Goal: Navigation & Orientation: Find specific page/section

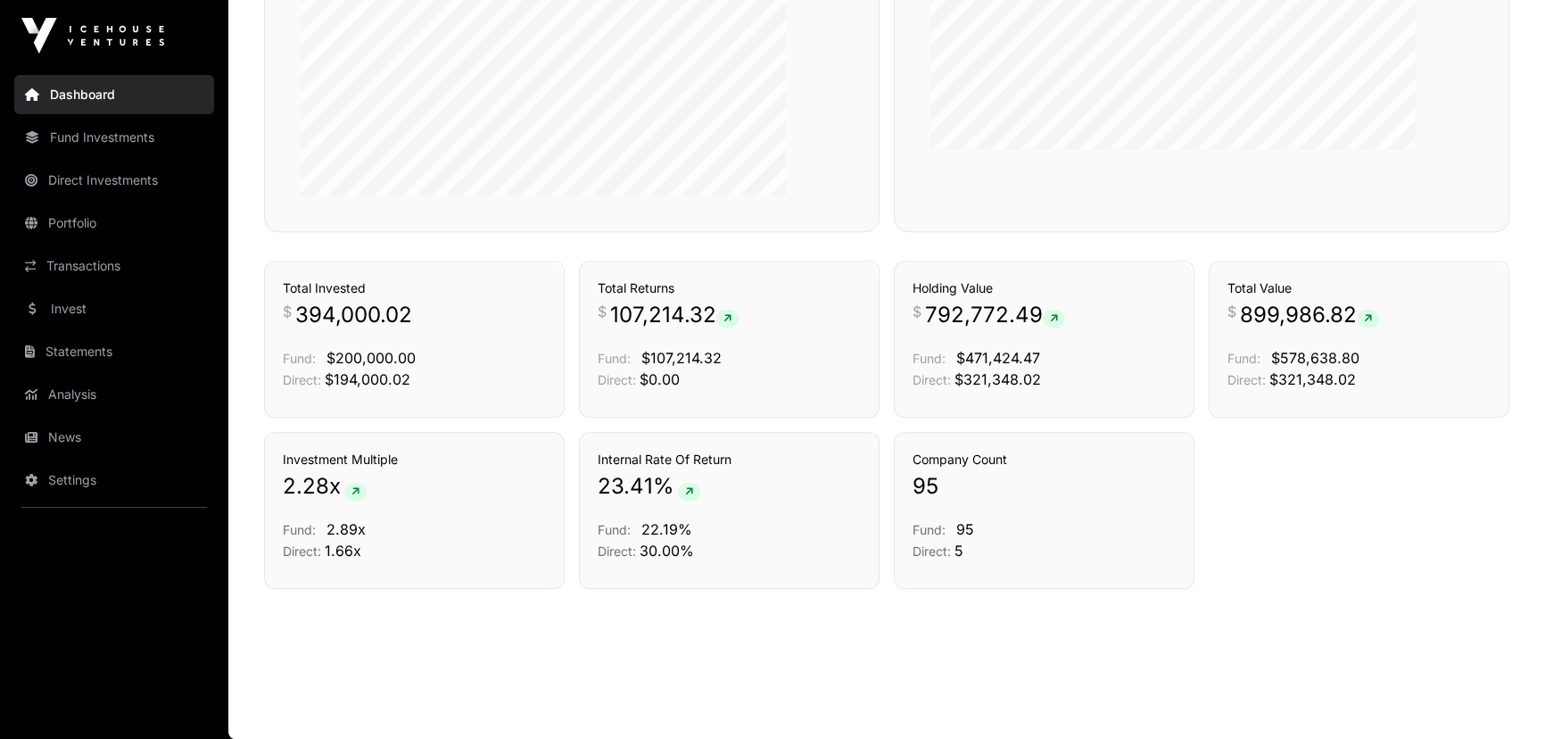
scroll to position [1477, 0]
click at [143, 243] on link "Portfolio" at bounding box center [114, 222] width 200 height 39
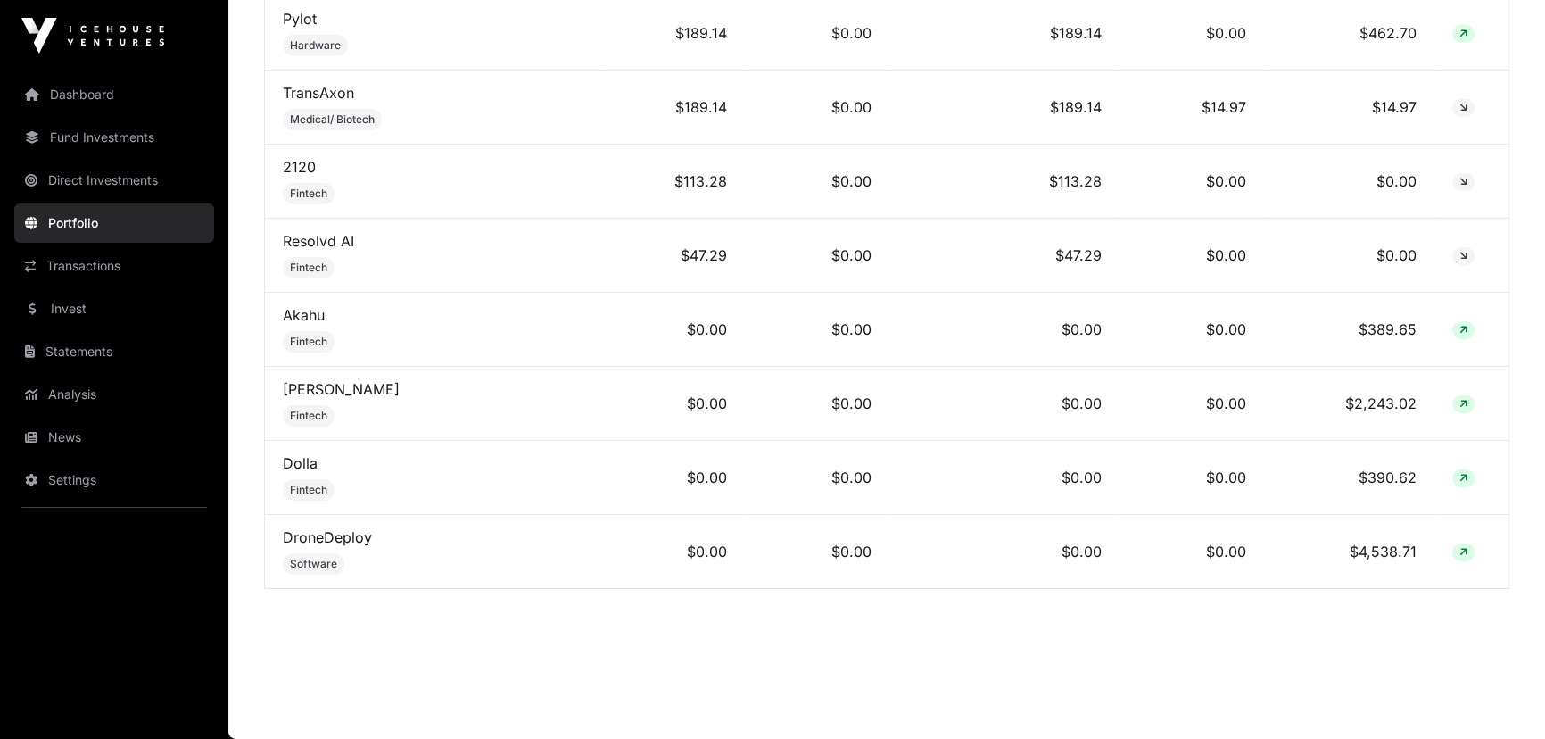
scroll to position [9425, 0]
click at [157, 457] on link "News" at bounding box center [114, 437] width 200 height 39
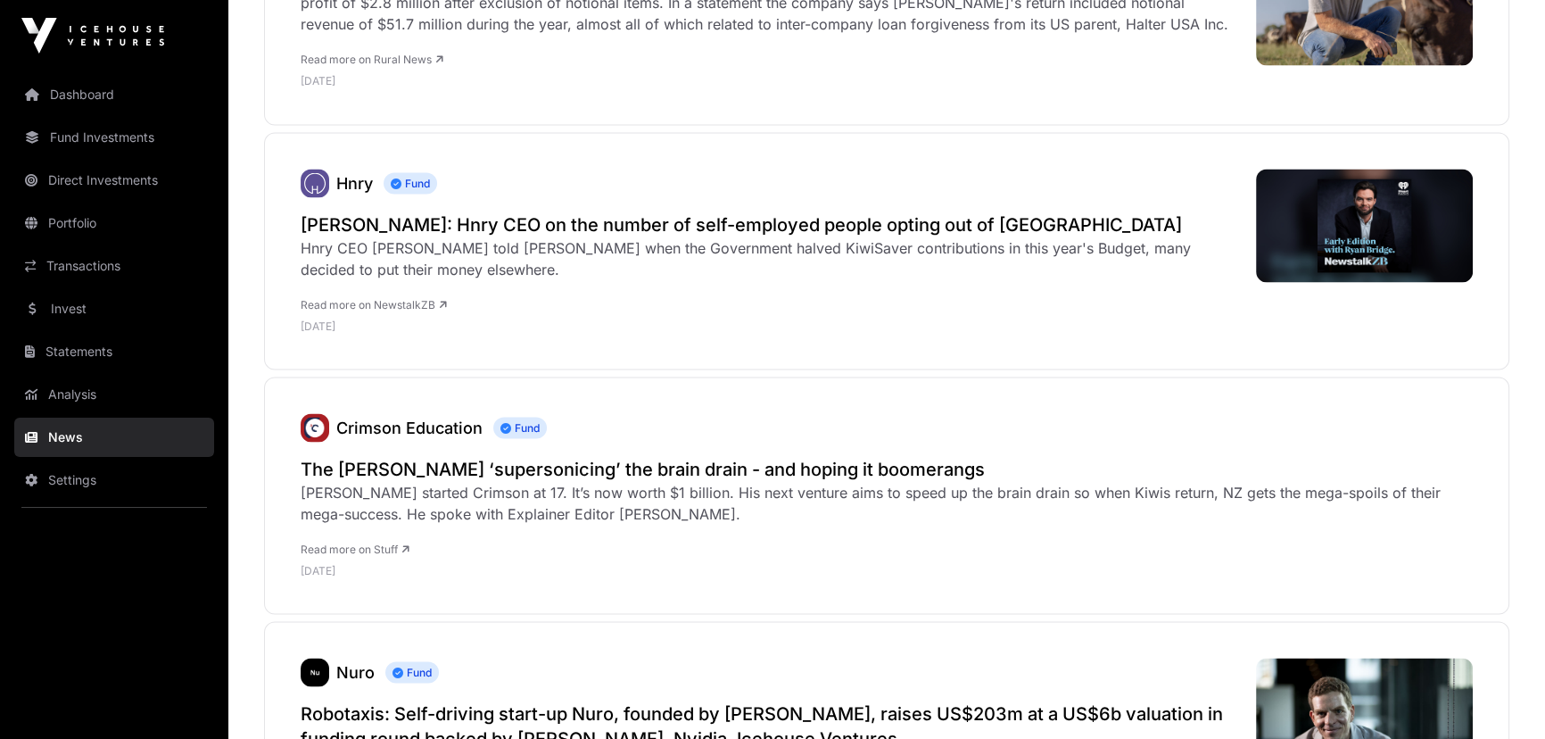
scroll to position [3811, 0]
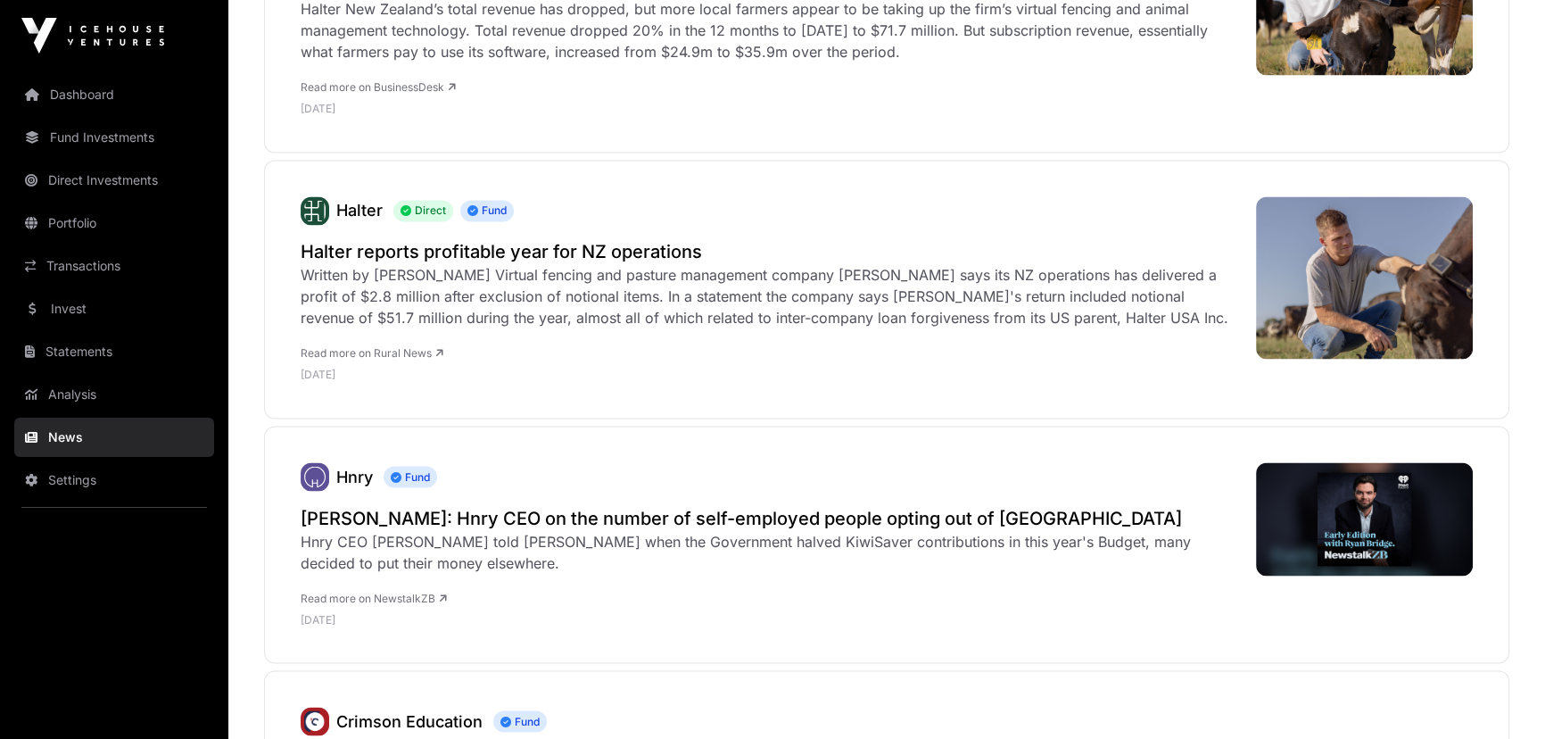
click at [141, 243] on link "Portfolio" at bounding box center [114, 222] width 200 height 39
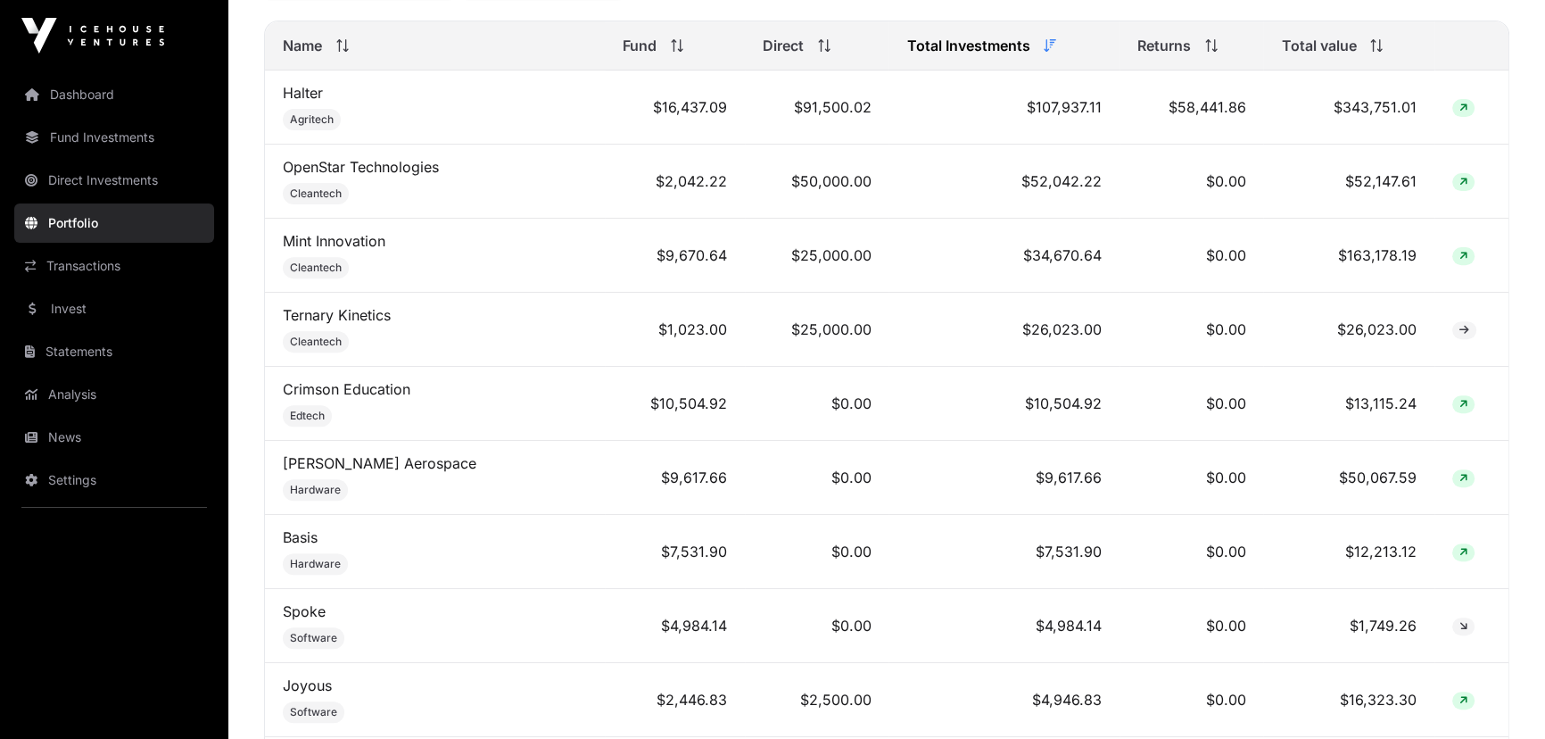
scroll to position [811, 0]
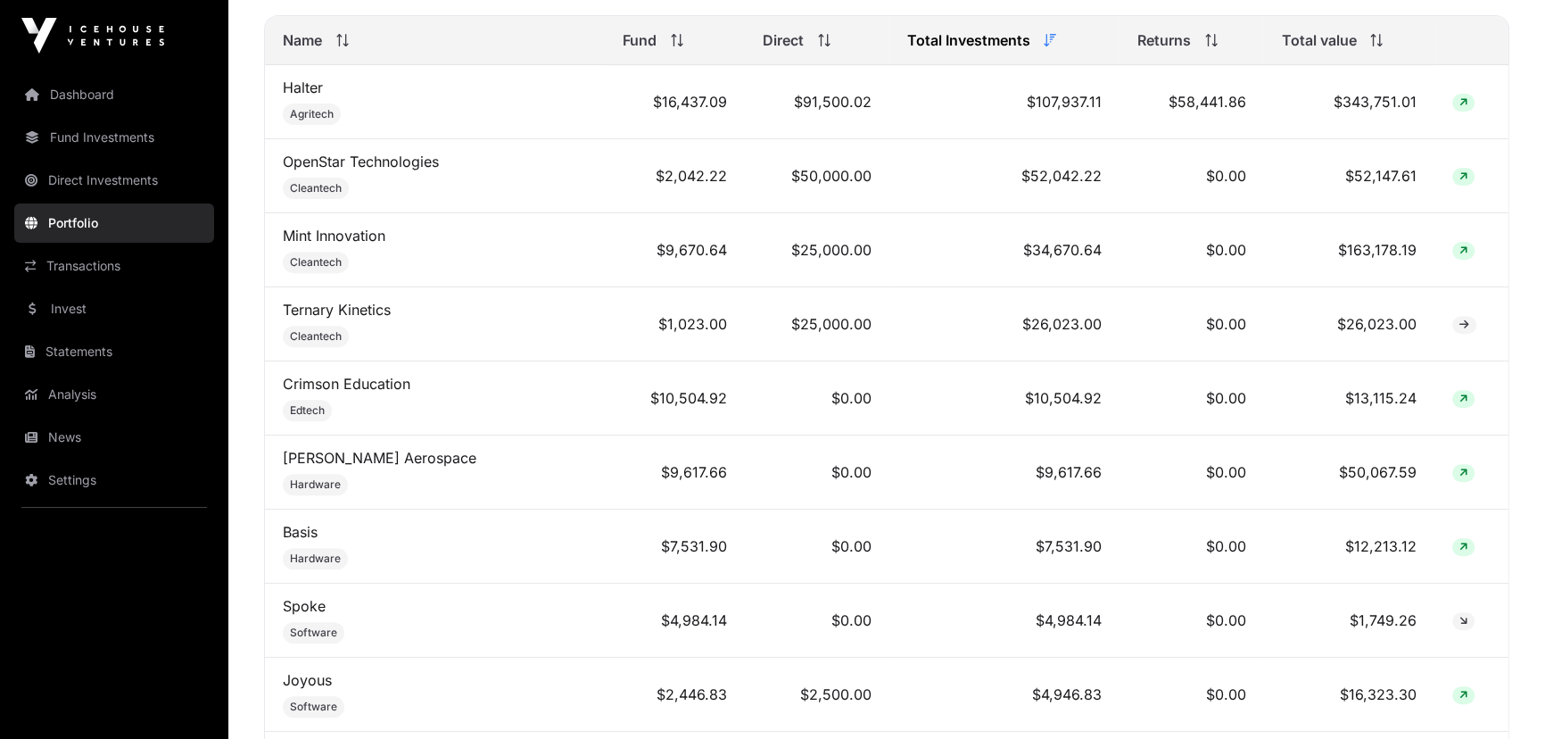
click at [1463, 256] on icon at bounding box center [1464, 250] width 8 height 11
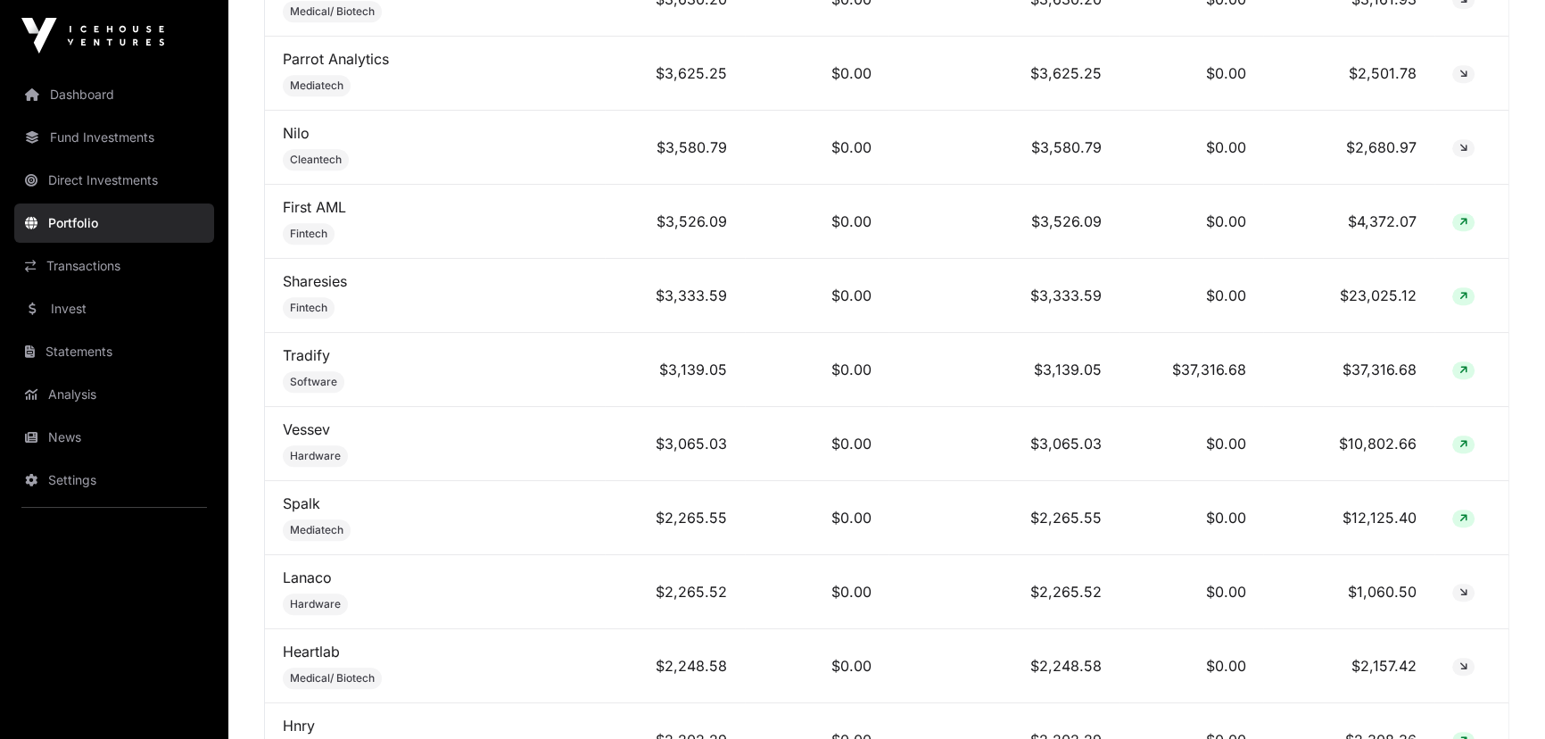
scroll to position [1784, 0]
